Goal: Information Seeking & Learning: Learn about a topic

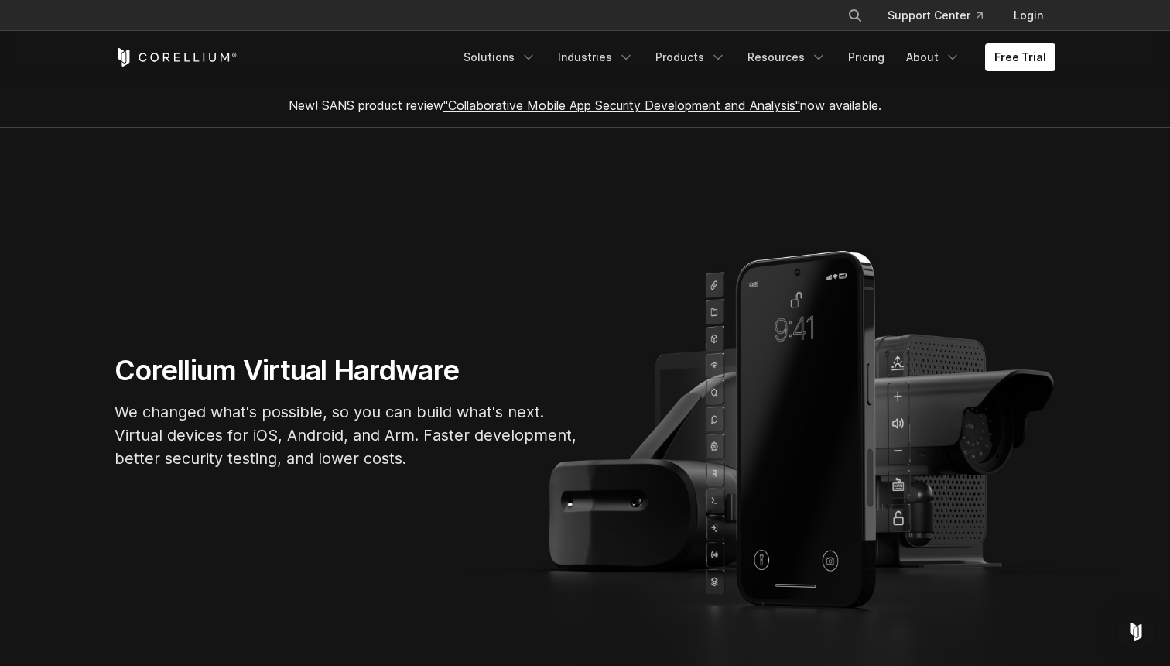
click at [79, 139] on section "Corellium Virtual Hardware We changed what's possible, so you can build what's …" at bounding box center [585, 417] width 1170 height 579
click at [154, 51] on icon "Corellium Home" at bounding box center [176, 57] width 123 height 19
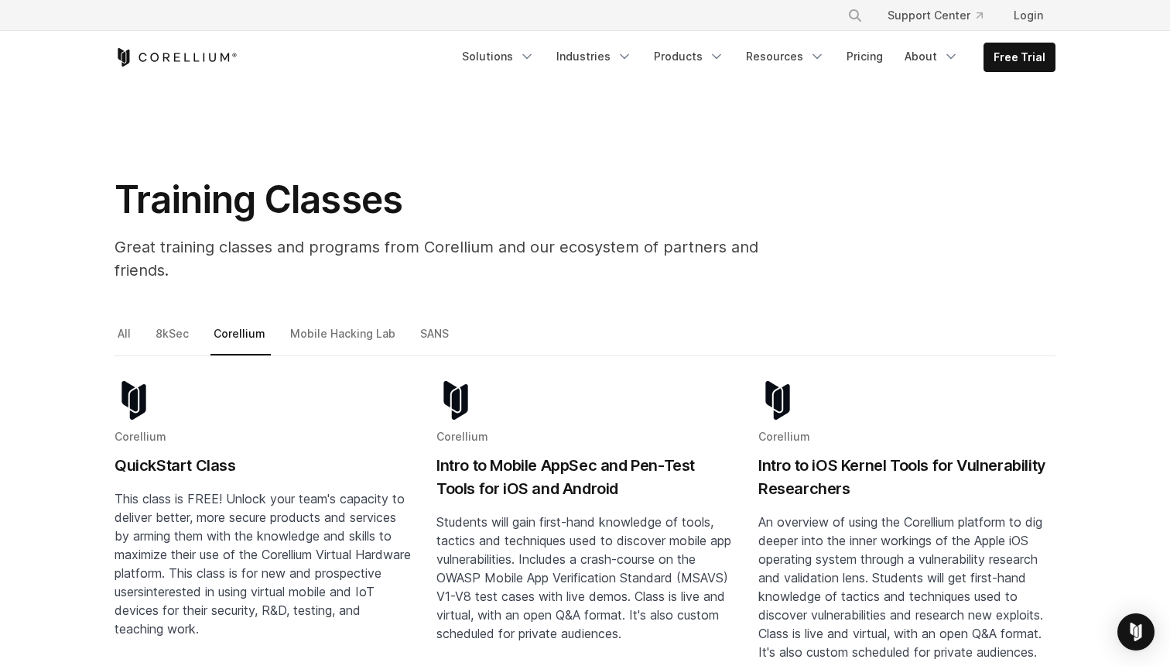
click at [148, 149] on section "Training Classes Great training classes and programs from Corellium and our eco…" at bounding box center [585, 204] width 1170 height 240
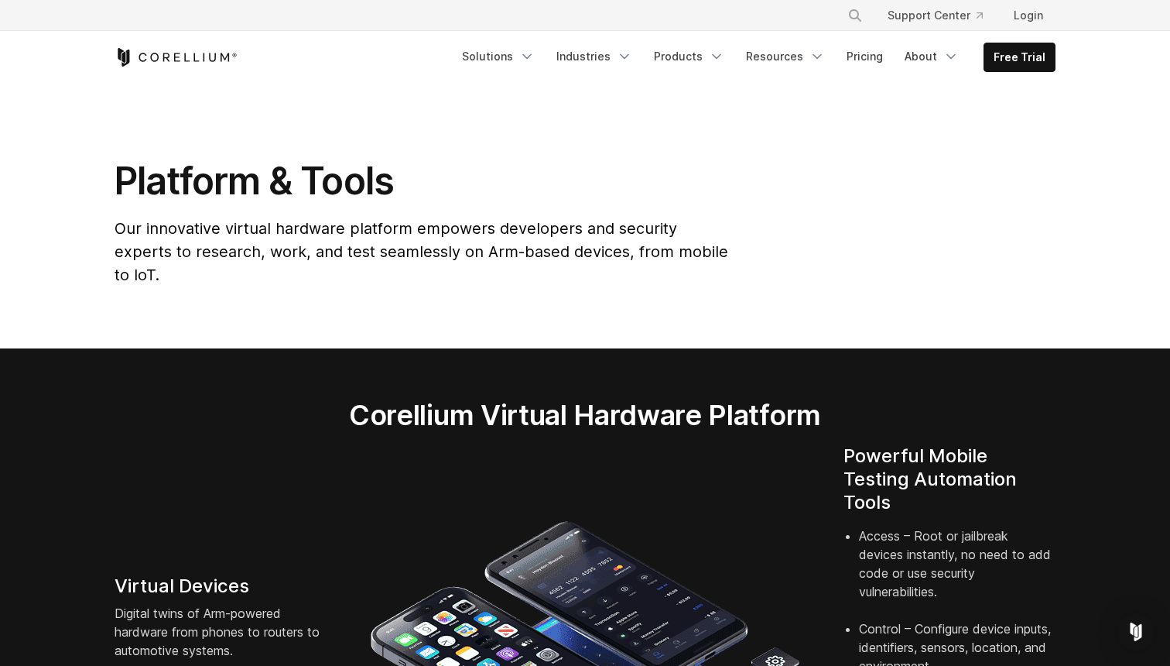
click at [872, 200] on div "Platform & Tools Our innovative virtual hardware platform empowers developers a…" at bounding box center [585, 228] width 972 height 141
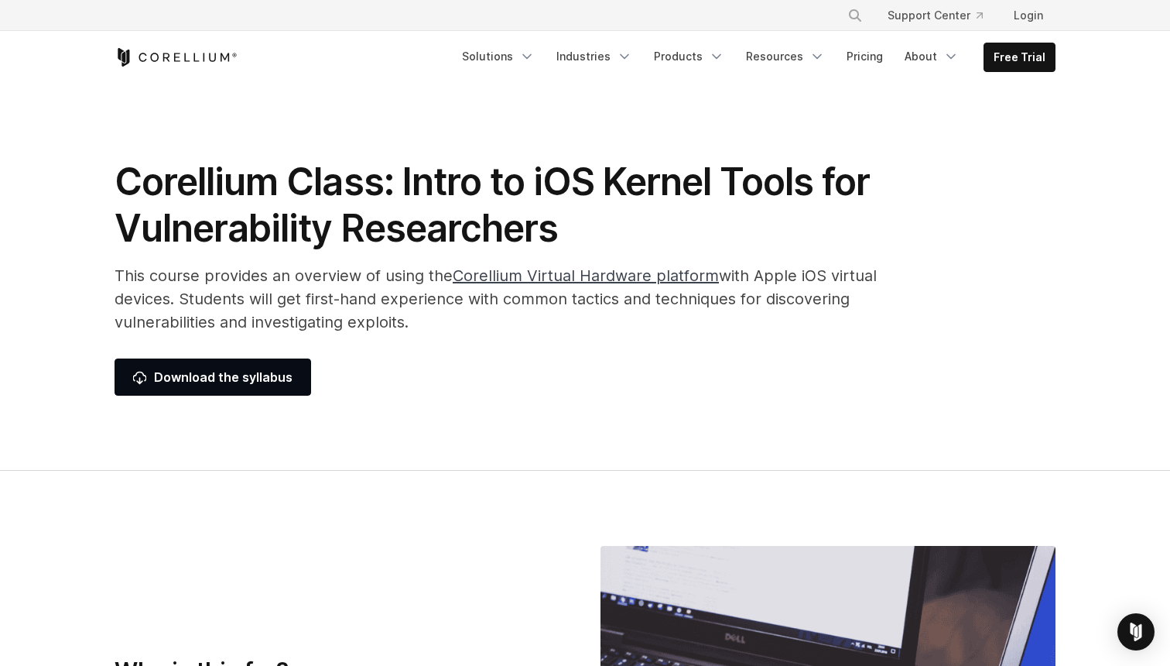
click at [647, 0] on div "× Search our site... Support Center Login" at bounding box center [585, 15] width 1170 height 31
